Goal: Check status: Check status

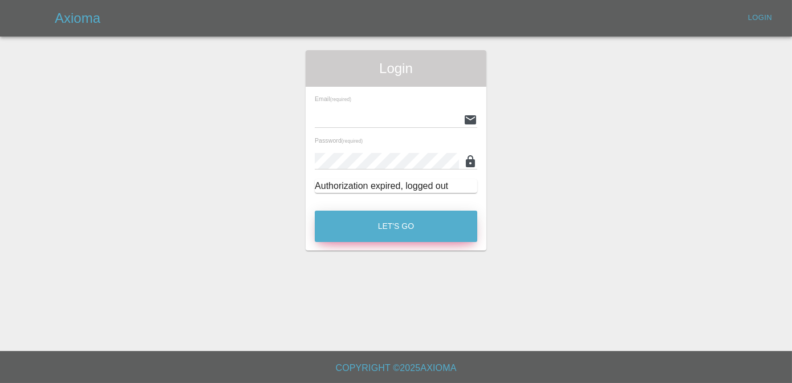
type input "liam.scanlon-brown@co-wheels.org.uk"
click at [407, 228] on button "Let's Go" at bounding box center [396, 225] width 163 height 31
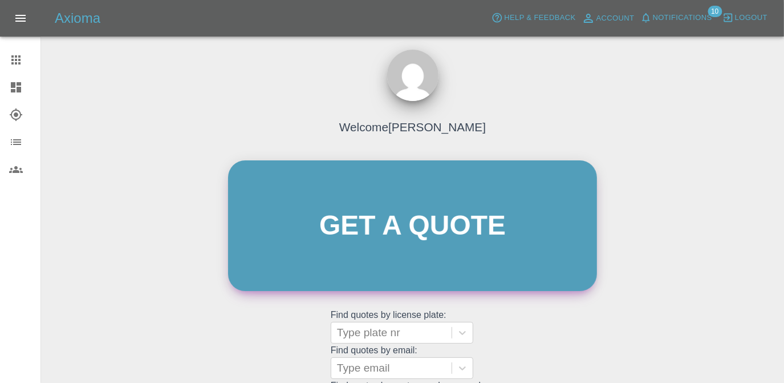
scroll to position [151, 0]
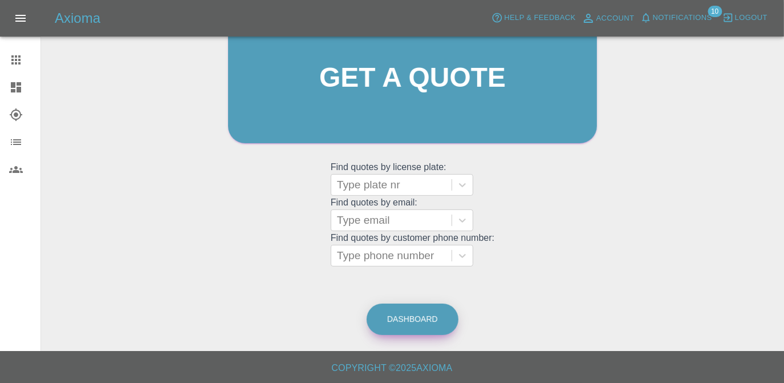
click at [432, 309] on link "Dashboard" at bounding box center [413, 318] width 92 height 31
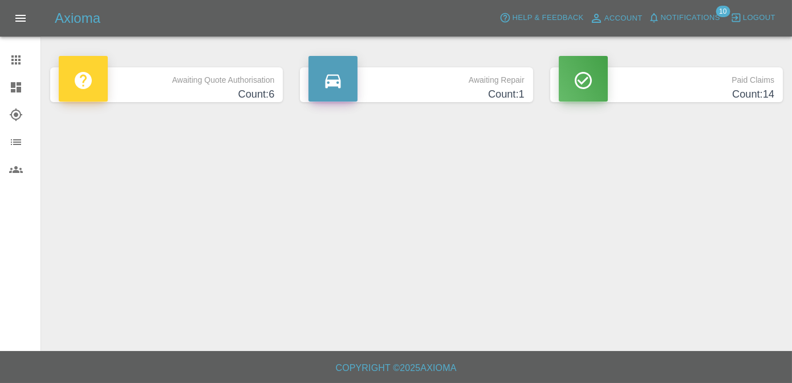
click at [228, 80] on p "Awaiting Quote Authorisation" at bounding box center [167, 76] width 216 height 19
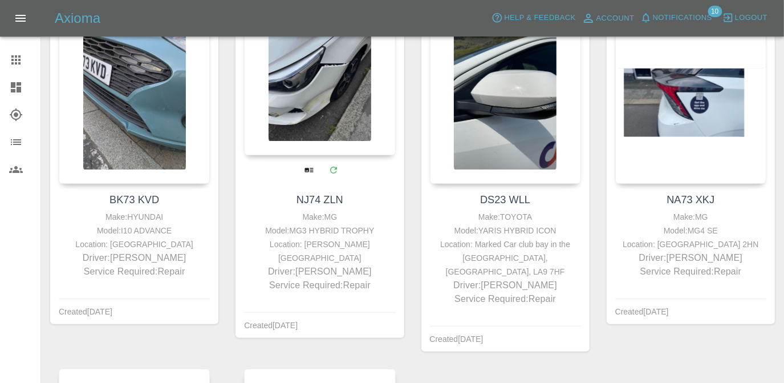
scroll to position [155, 0]
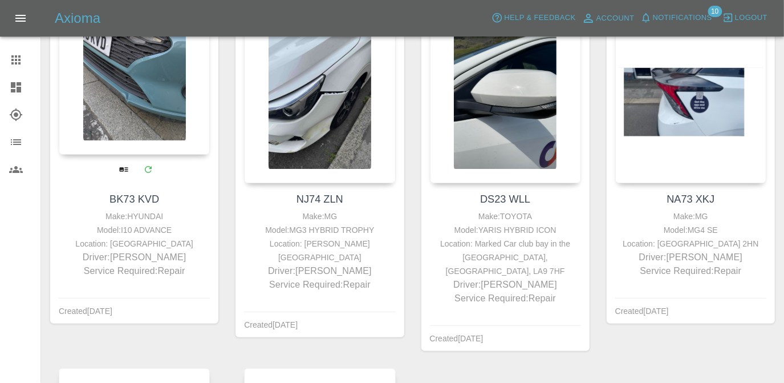
click at [201, 133] on div at bounding box center [134, 71] width 151 height 167
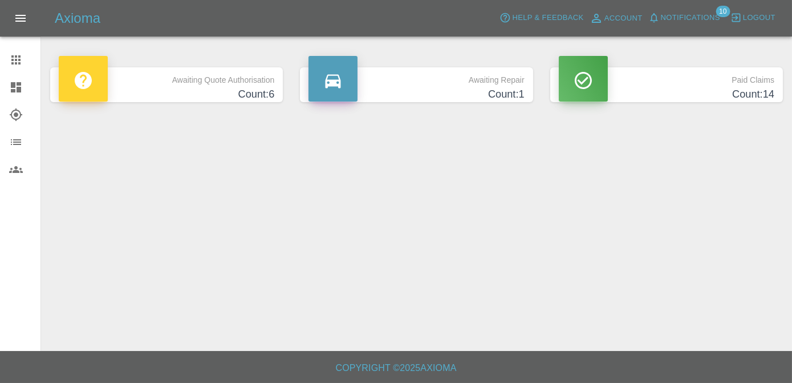
click at [226, 87] on h4 "Count: 6" at bounding box center [167, 94] width 216 height 15
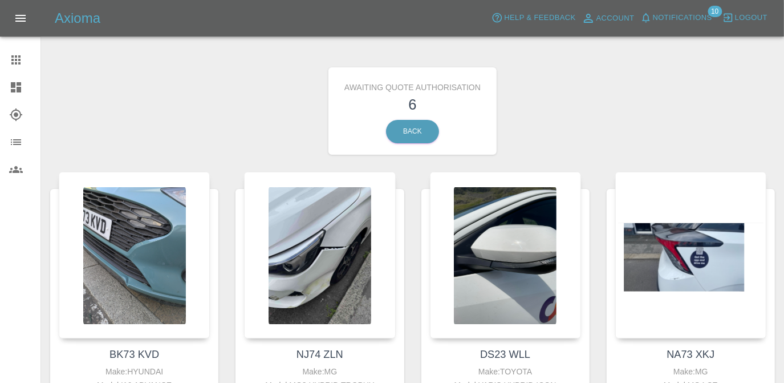
scroll to position [51, 0]
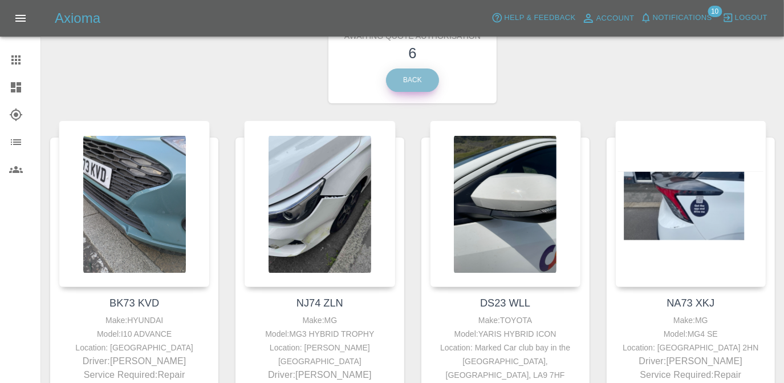
click at [412, 83] on link "Back" at bounding box center [412, 79] width 53 height 23
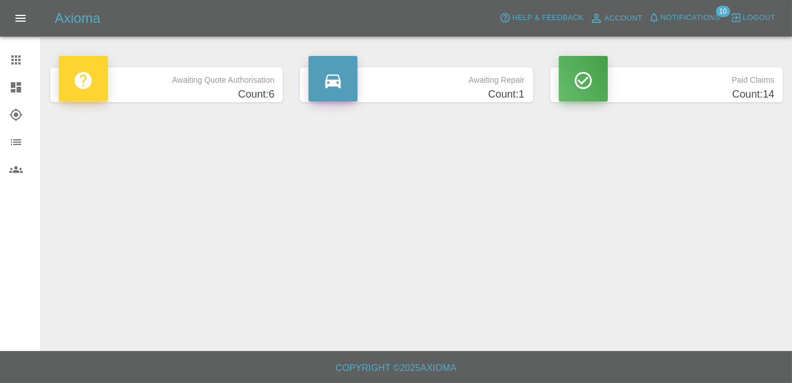
click at [456, 92] on h4 "Count: 1" at bounding box center [417, 94] width 216 height 15
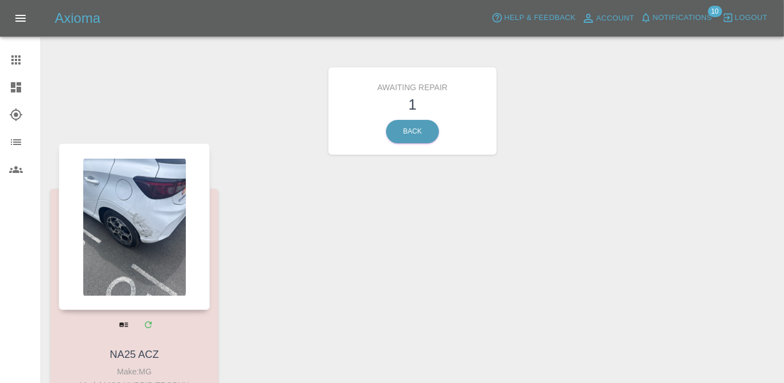
click at [107, 238] on div at bounding box center [134, 226] width 151 height 167
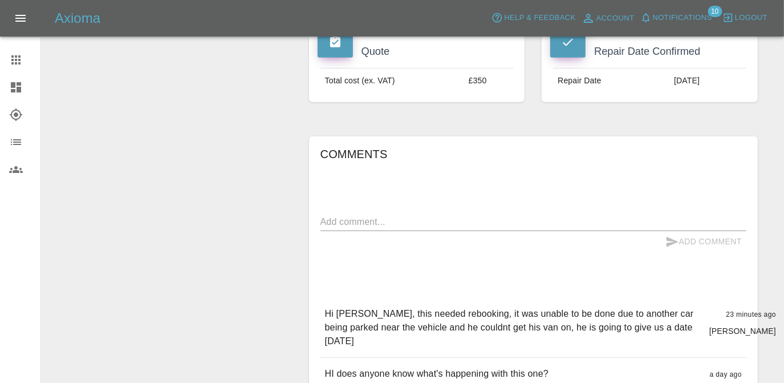
scroll to position [518, 0]
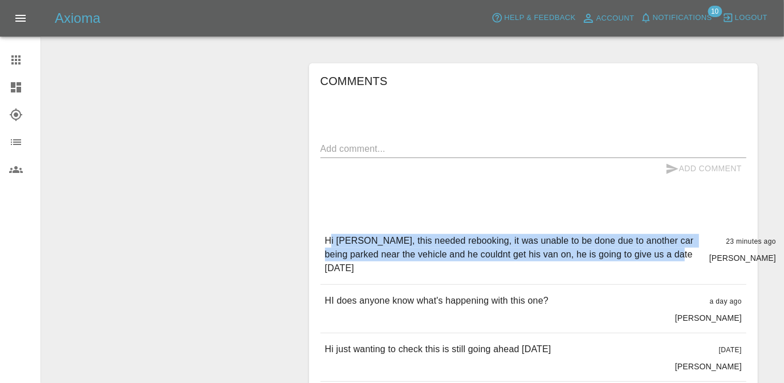
drag, startPoint x: 329, startPoint y: 218, endPoint x: 655, endPoint y: 241, distance: 327.0
click at [655, 241] on div "Hi [PERSON_NAME], this needed rebooking, it was unable to be done due to anothe…" at bounding box center [534, 254] width 426 height 59
click at [655, 240] on div "Hi [PERSON_NAME], this needed rebooking, it was unable to be done due to anothe…" at bounding box center [534, 254] width 426 height 59
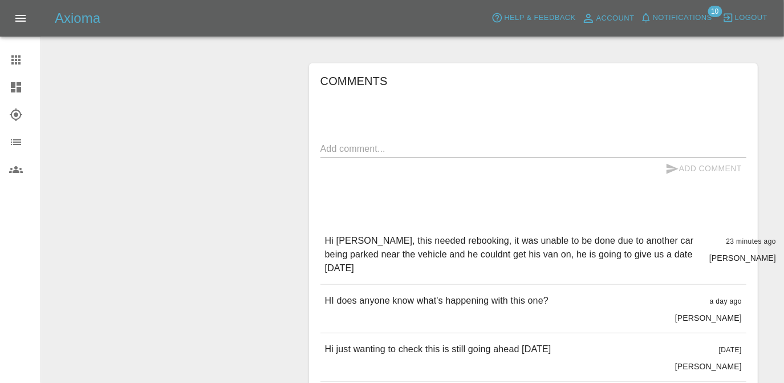
click at [666, 234] on p "Hi [PERSON_NAME], this needed rebooking, it was unable to be done due to anothe…" at bounding box center [512, 254] width 375 height 41
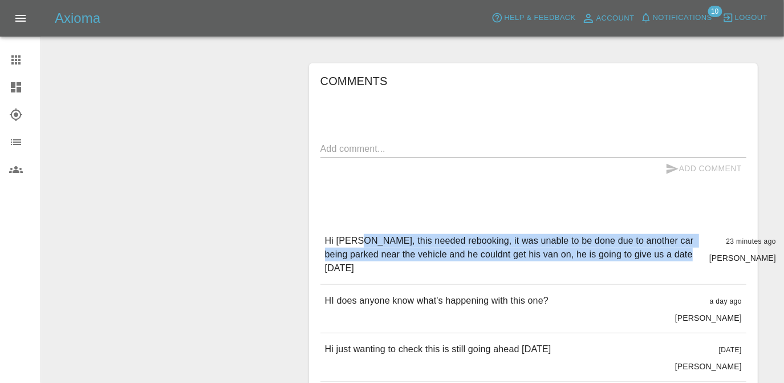
drag, startPoint x: 659, startPoint y: 229, endPoint x: 357, endPoint y: 208, distance: 303.1
click at [357, 225] on div "Hi [PERSON_NAME], this needed rebooking, it was unable to be done due to anothe…" at bounding box center [534, 254] width 426 height 59
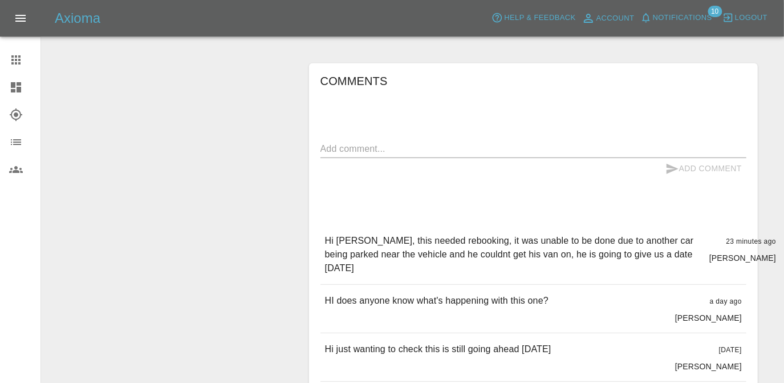
drag, startPoint x: 357, startPoint y: 208, endPoint x: 326, endPoint y: 208, distance: 30.8
click at [326, 225] on div "Hi [PERSON_NAME], this needed rebooking, it was unable to be done due to anothe…" at bounding box center [534, 254] width 426 height 59
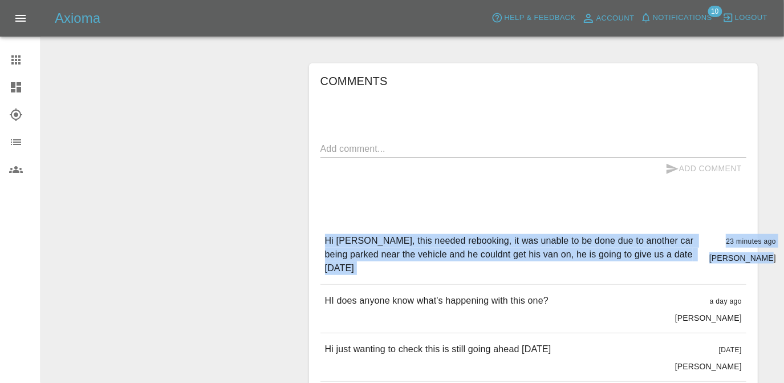
drag, startPoint x: 325, startPoint y: 210, endPoint x: 783, endPoint y: 231, distance: 457.9
click at [783, 231] on main "Registered Awaiting Authorisation In Marketplace Bidding 5 Awaiting Repair 6 In…" at bounding box center [392, 124] width 784 height 1284
drag, startPoint x: 783, startPoint y: 231, endPoint x: 742, endPoint y: 228, distance: 40.6
copy div "Hi [PERSON_NAME], this needed rebooking, it was unable to be done due to anothe…"
